Goal: Transaction & Acquisition: Purchase product/service

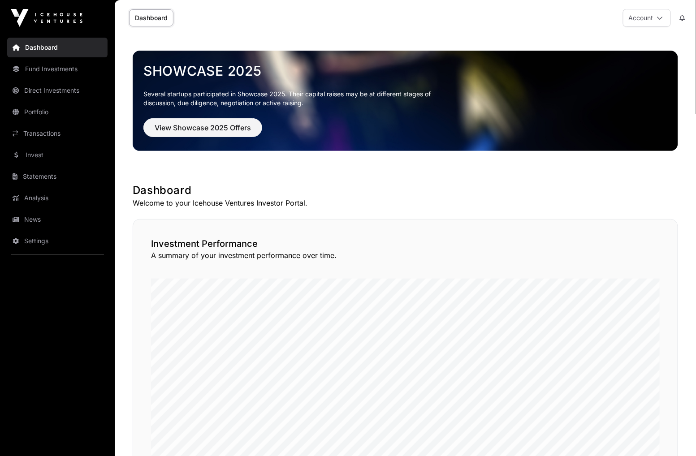
click at [49, 151] on link "Invest" at bounding box center [57, 155] width 100 height 20
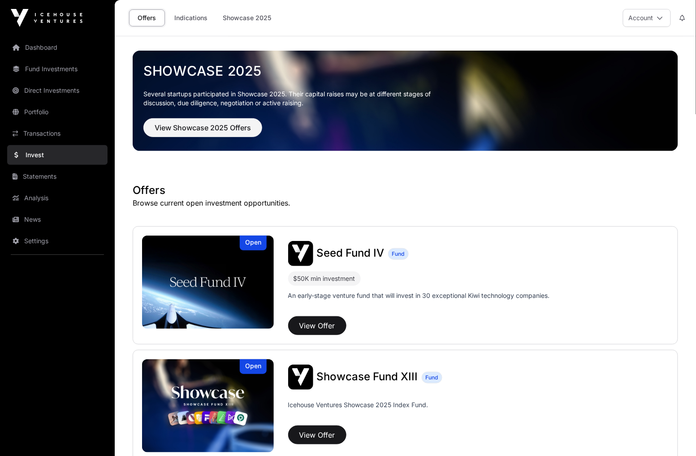
click at [191, 16] on link "Indications" at bounding box center [190, 17] width 45 height 17
click at [188, 17] on link "Indications" at bounding box center [190, 17] width 45 height 17
click at [194, 17] on link "Indications" at bounding box center [190, 17] width 45 height 17
